Goal: Task Accomplishment & Management: Manage account settings

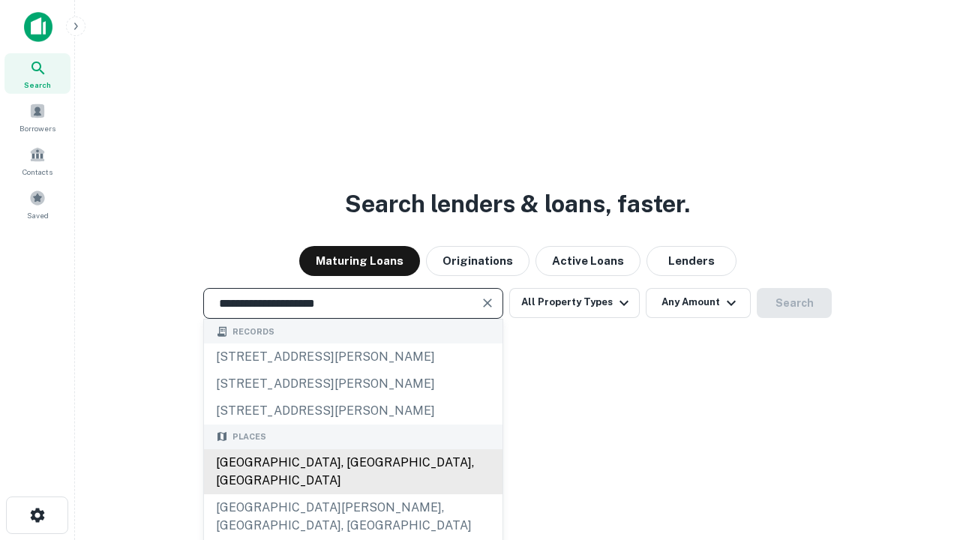
click at [352, 494] on div "[GEOGRAPHIC_DATA], [GEOGRAPHIC_DATA], [GEOGRAPHIC_DATA]" at bounding box center [353, 471] width 298 height 45
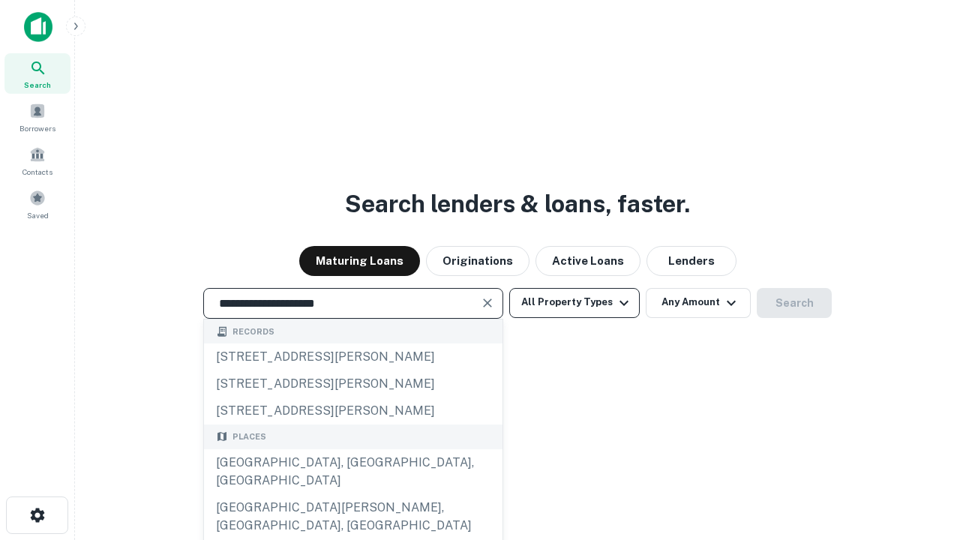
click at [574, 302] on button "All Property Types" at bounding box center [574, 303] width 130 height 30
type input "**********"
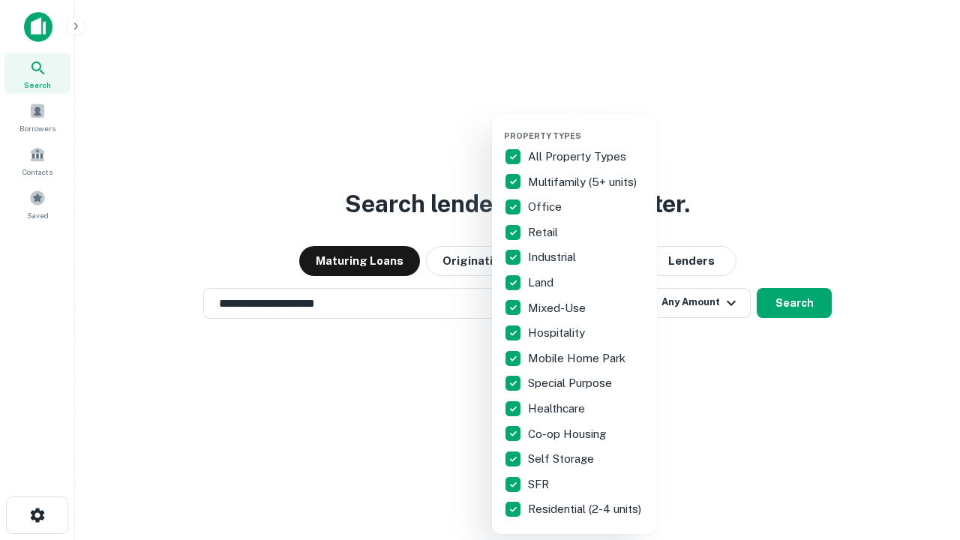
click at [586, 126] on button "button" at bounding box center [586, 126] width 165 height 1
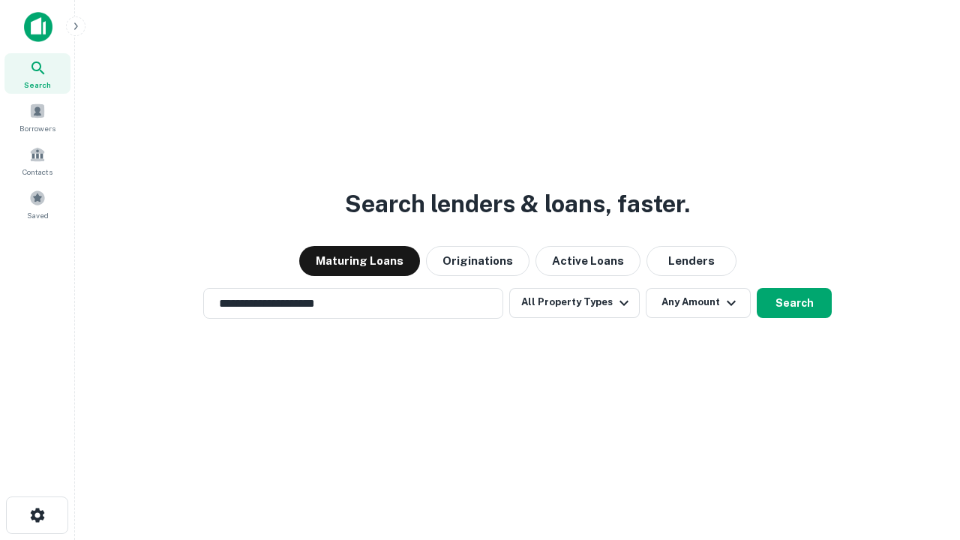
scroll to position [9, 181]
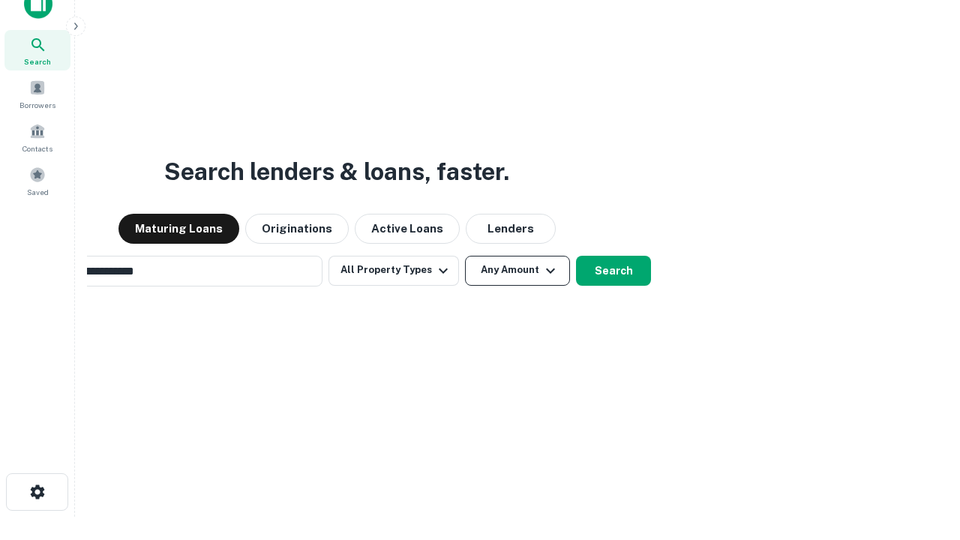
click at [465, 256] on button "Any Amount" at bounding box center [517, 271] width 105 height 30
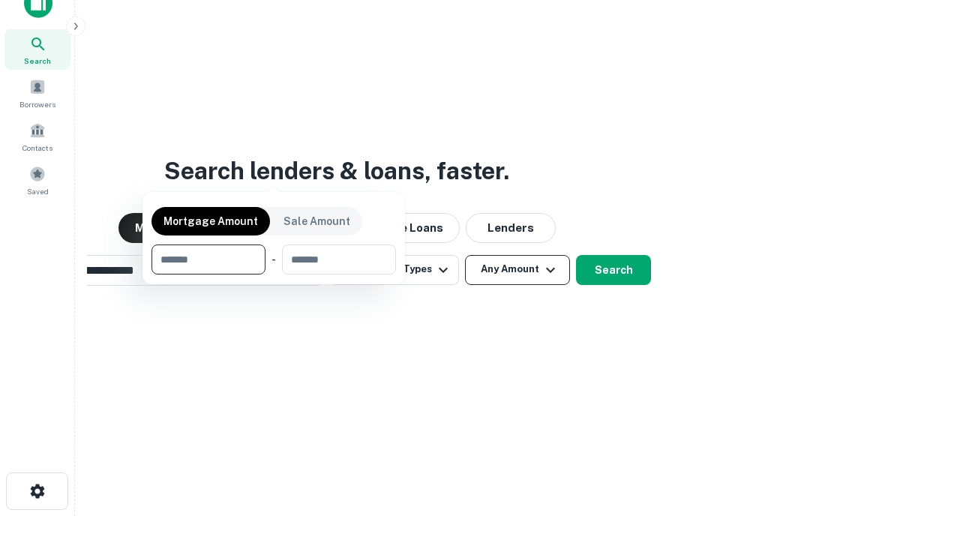
scroll to position [108, 424]
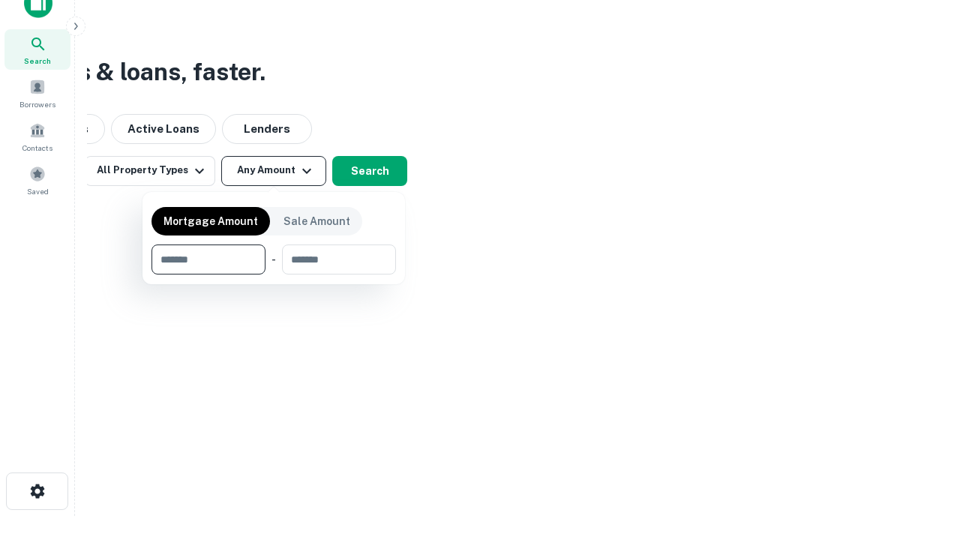
type input "*******"
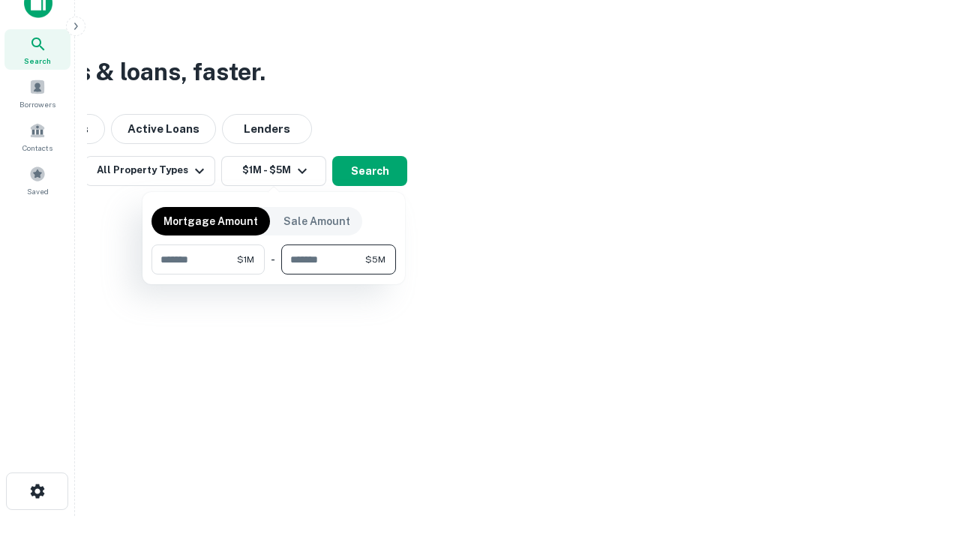
type input "*******"
click at [274, 274] on button "button" at bounding box center [273, 274] width 244 height 1
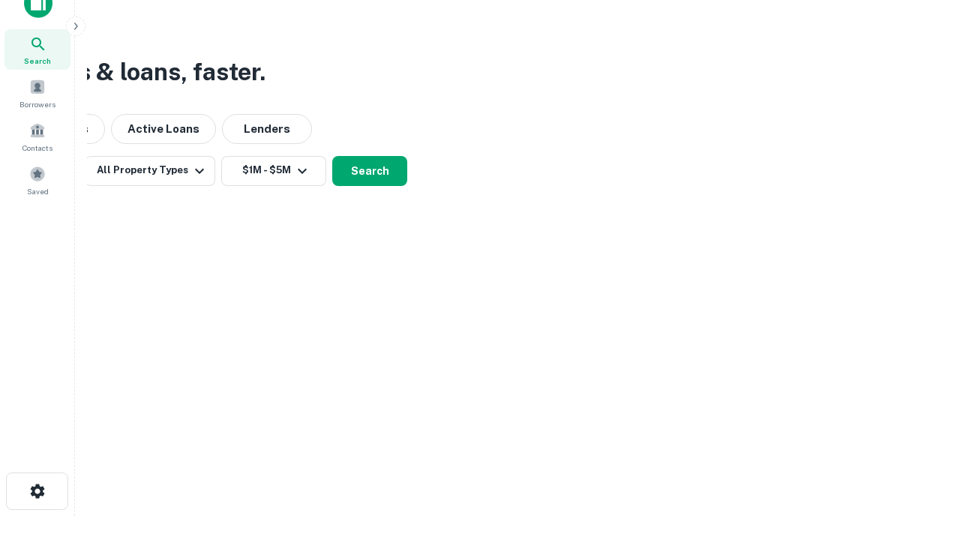
scroll to position [23, 0]
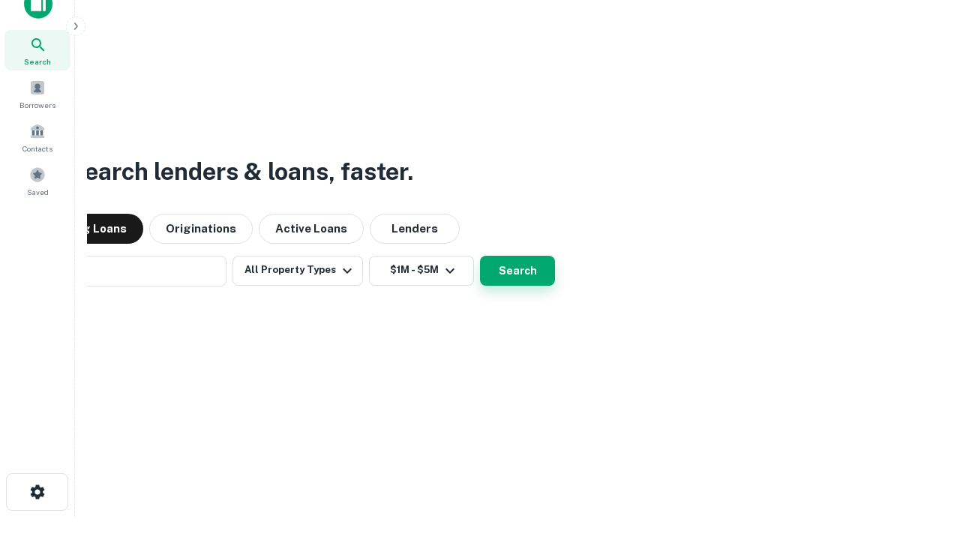
click at [480, 256] on button "Search" at bounding box center [517, 271] width 75 height 30
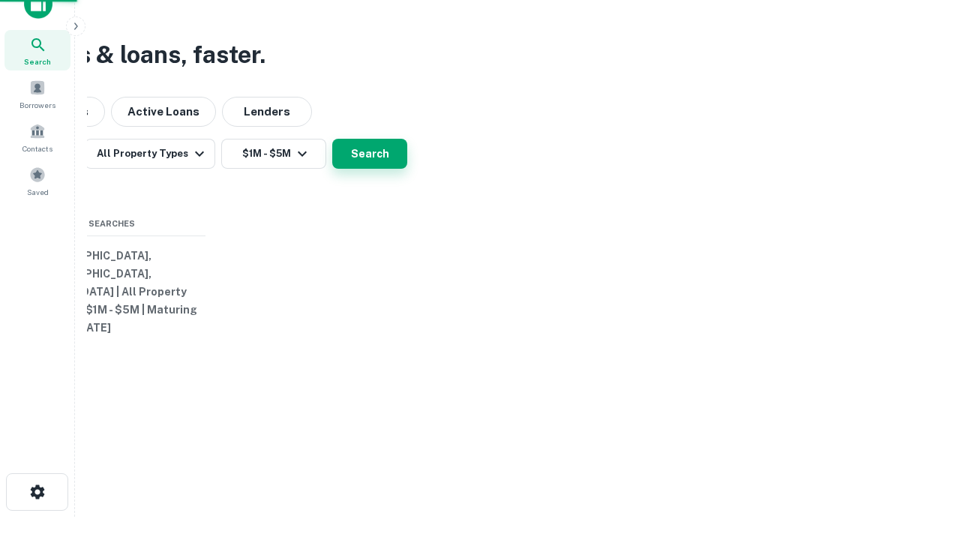
scroll to position [24, 0]
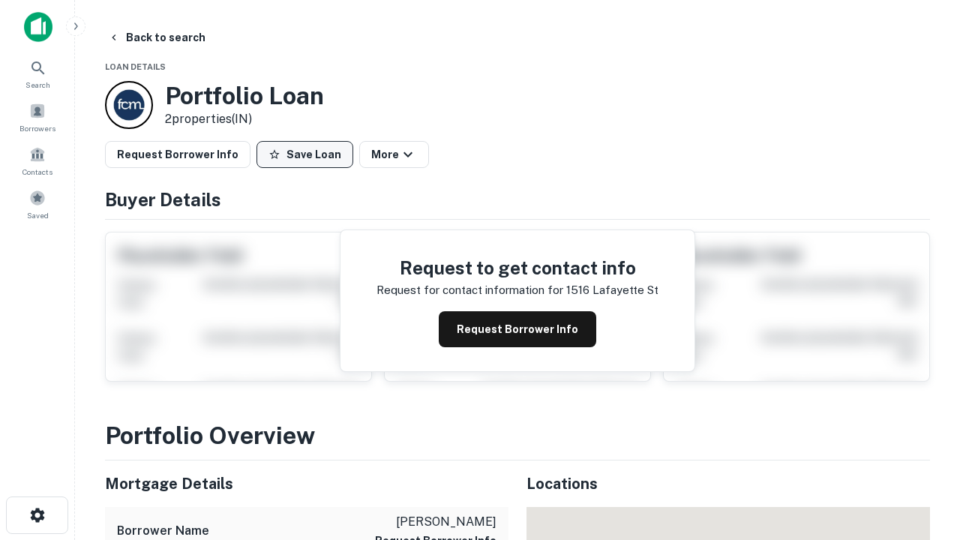
click at [304, 154] on button "Save Loan" at bounding box center [304, 154] width 97 height 27
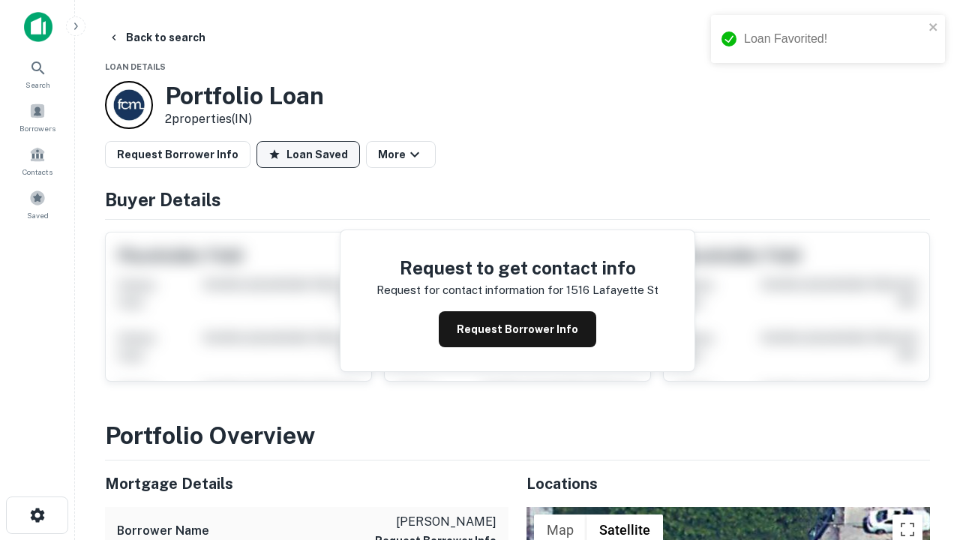
click at [308, 154] on button "Loan Saved" at bounding box center [307, 154] width 103 height 27
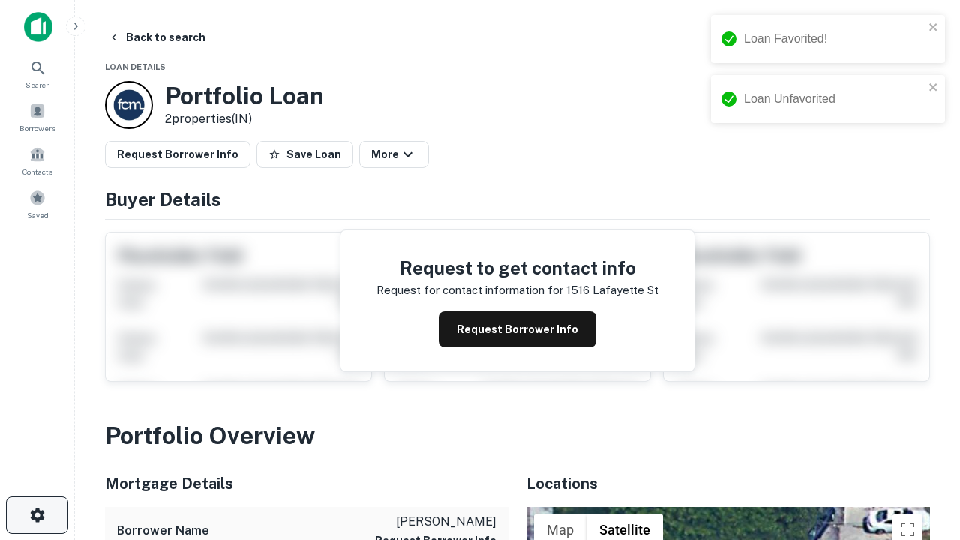
click at [37, 515] on icon "button" at bounding box center [37, 515] width 18 height 18
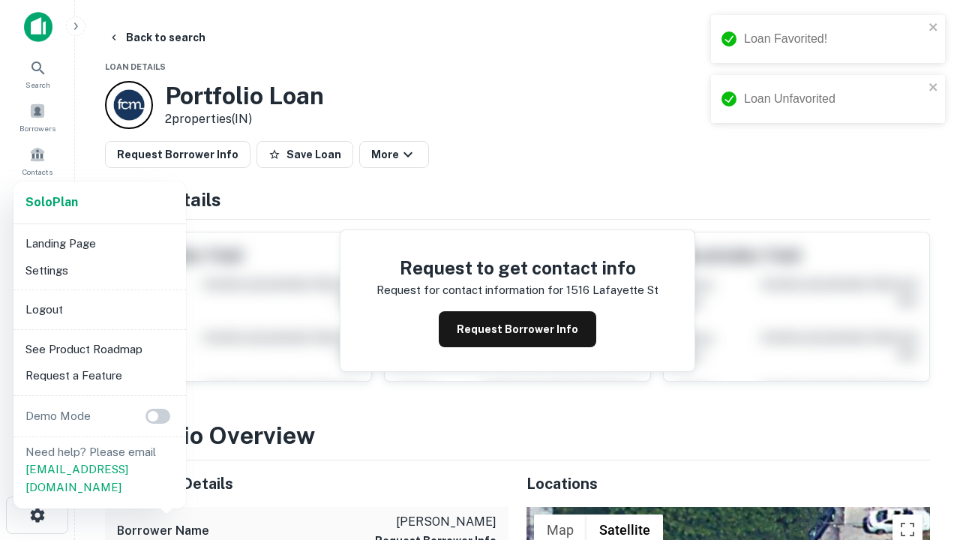
click at [99, 309] on li "Logout" at bounding box center [99, 309] width 160 height 27
